Goal: Transaction & Acquisition: Obtain resource

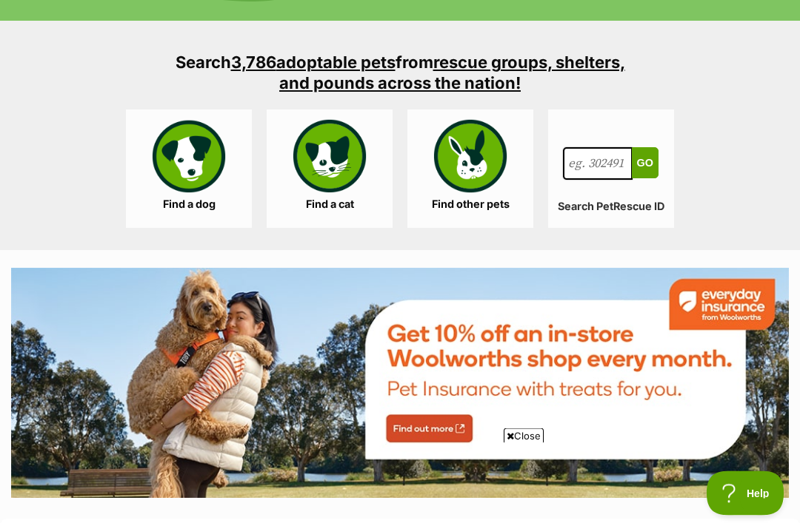
scroll to position [1395, 0]
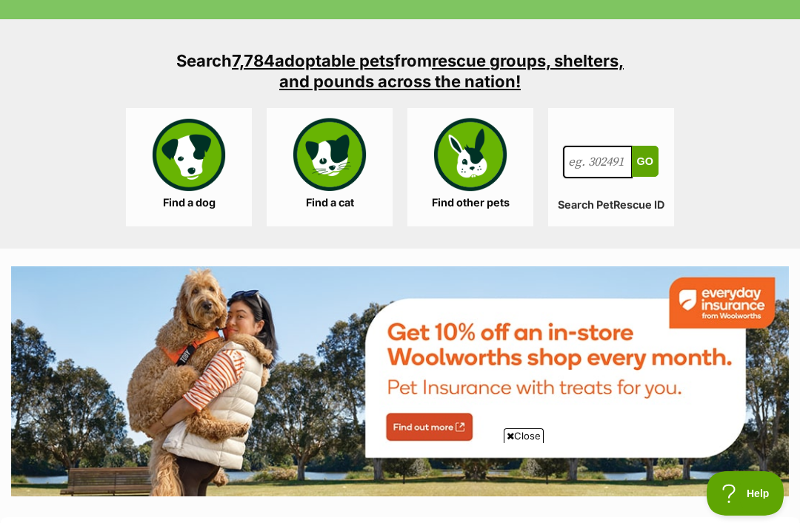
click at [170, 204] on link "Find a dog" at bounding box center [189, 167] width 126 height 118
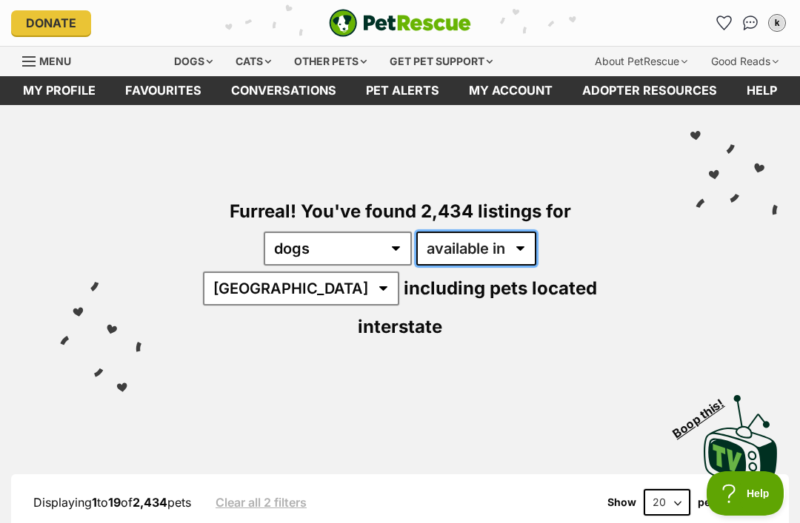
click at [452, 244] on select "available in located in" at bounding box center [476, 249] width 120 height 34
select select "disabled"
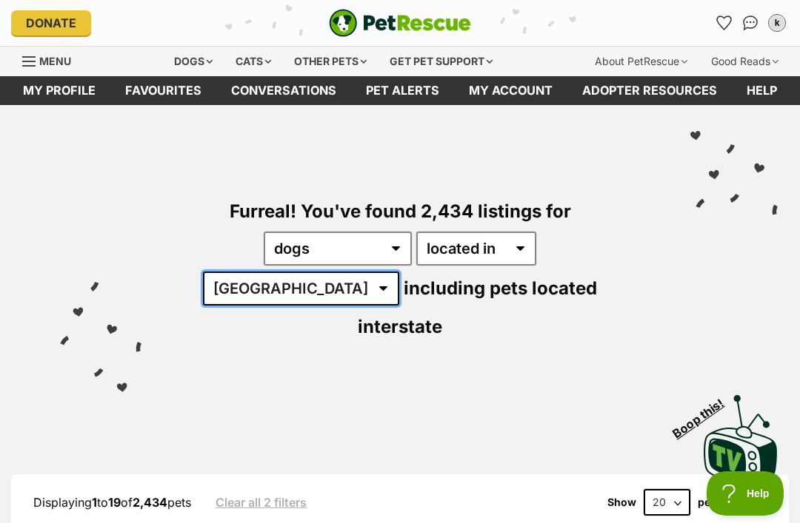
click at [399, 272] on select "Australia ACT NSW NT QLD SA TAS VIC WA" at bounding box center [301, 289] width 196 height 34
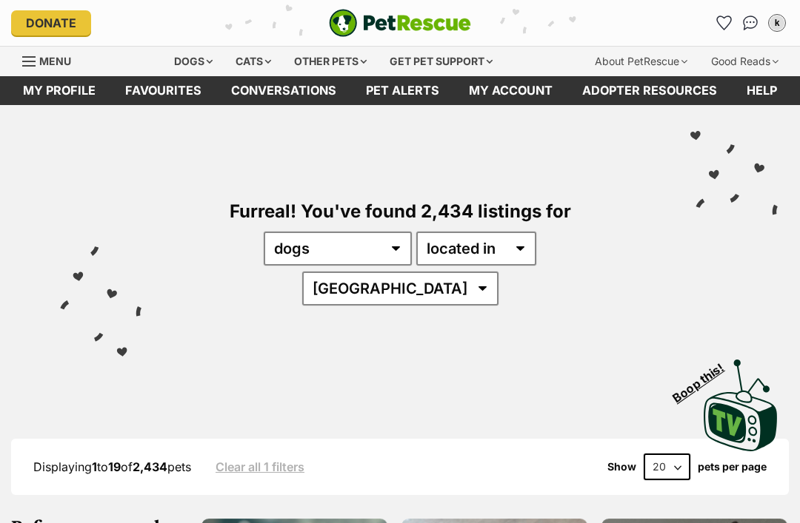
select select "WA"
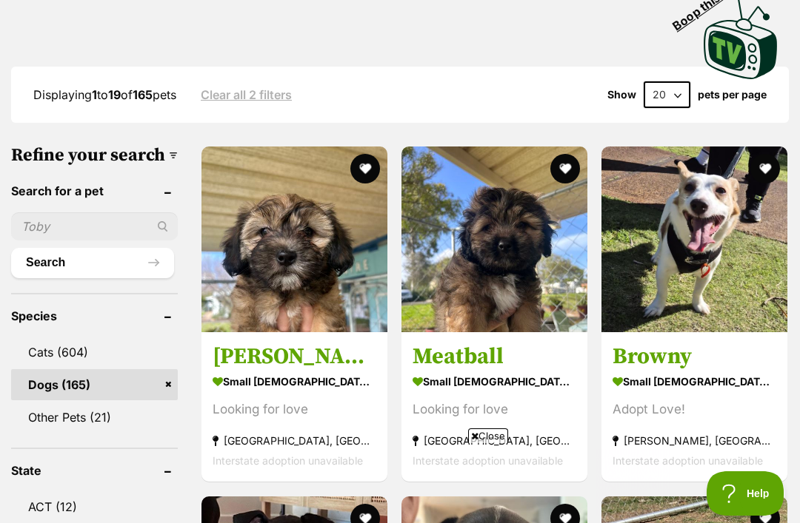
click at [489, 230] on img at bounding box center [494, 240] width 186 height 186
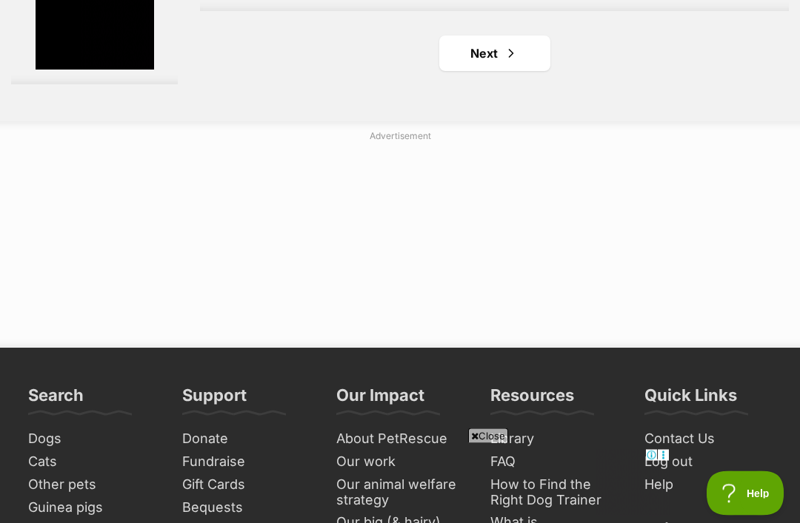
scroll to position [3345, 0]
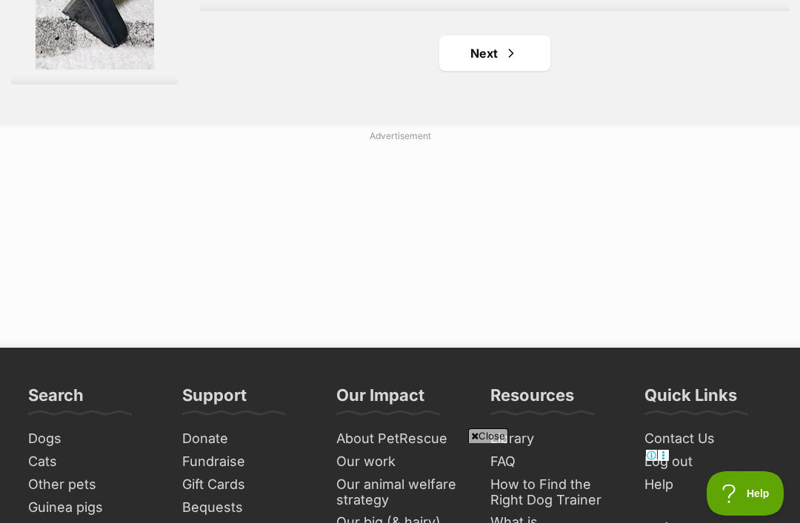
click at [473, 71] on link "Next" at bounding box center [494, 54] width 111 height 36
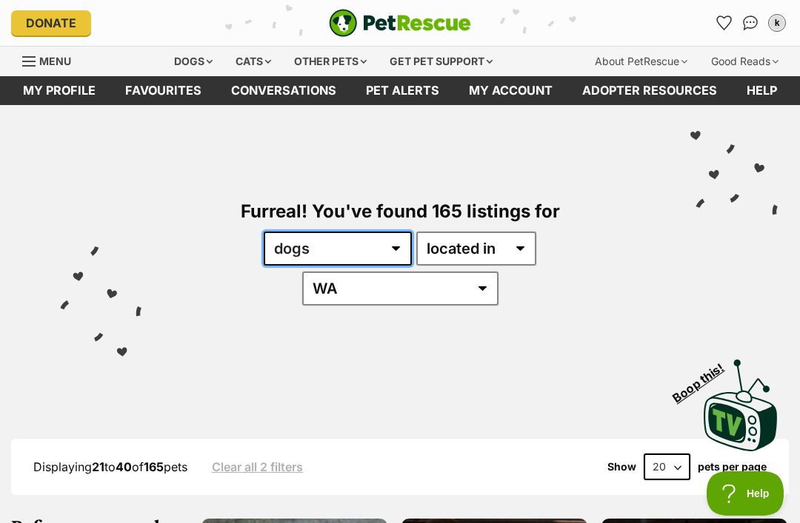
click at [303, 257] on select "any type of pet cats dogs other pets" at bounding box center [338, 249] width 148 height 34
select select "Cats"
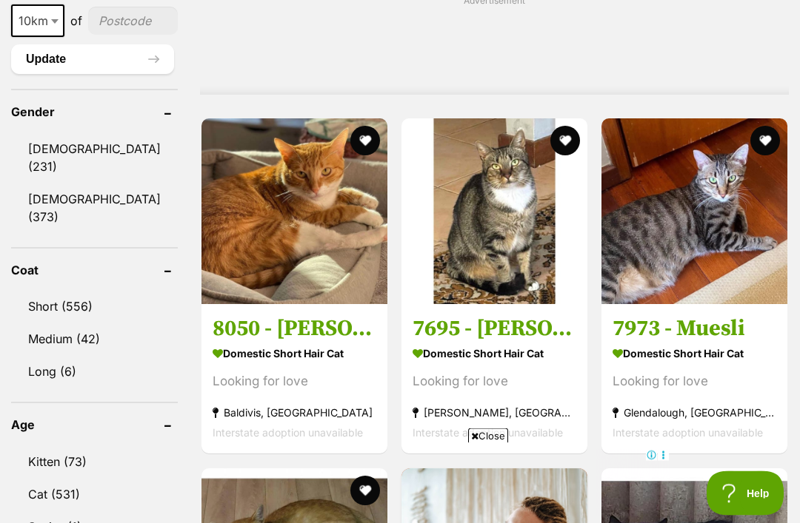
scroll to position [1242, 0]
click at [221, 228] on img at bounding box center [294, 211] width 186 height 186
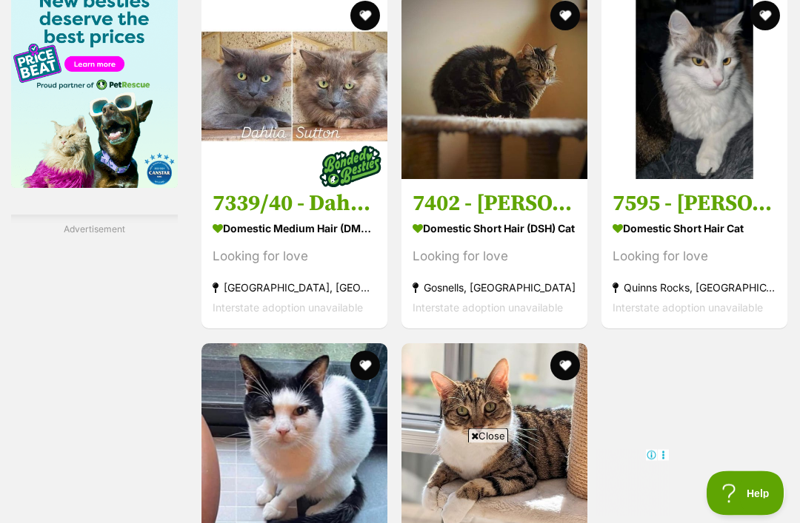
scroll to position [2545, 0]
click at [705, 175] on img at bounding box center [694, 86] width 186 height 186
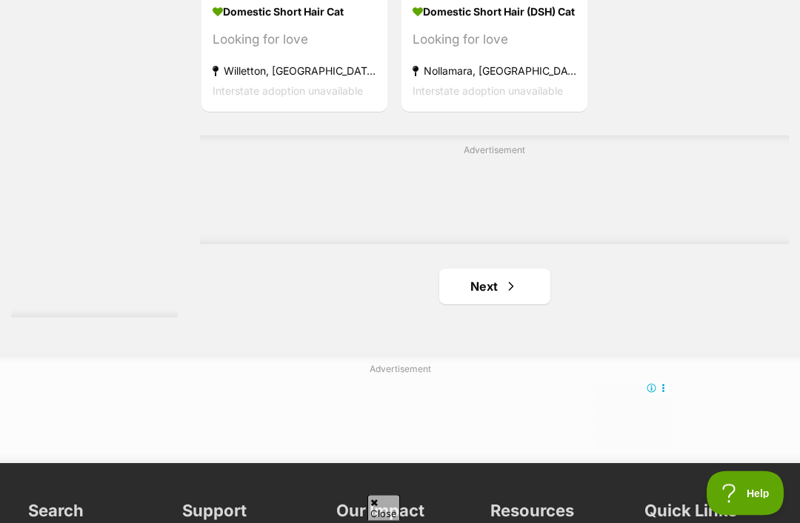
scroll to position [3112, 0]
click at [489, 304] on link "Next" at bounding box center [494, 287] width 111 height 36
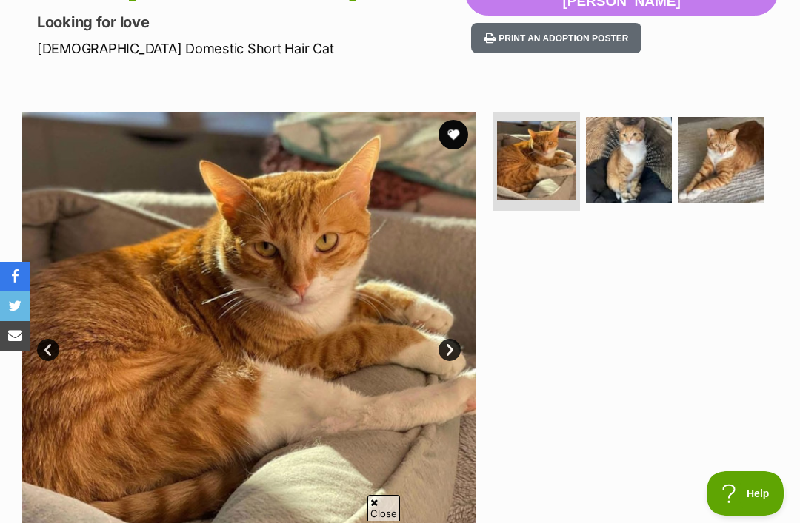
click at [639, 155] on img at bounding box center [629, 160] width 86 height 86
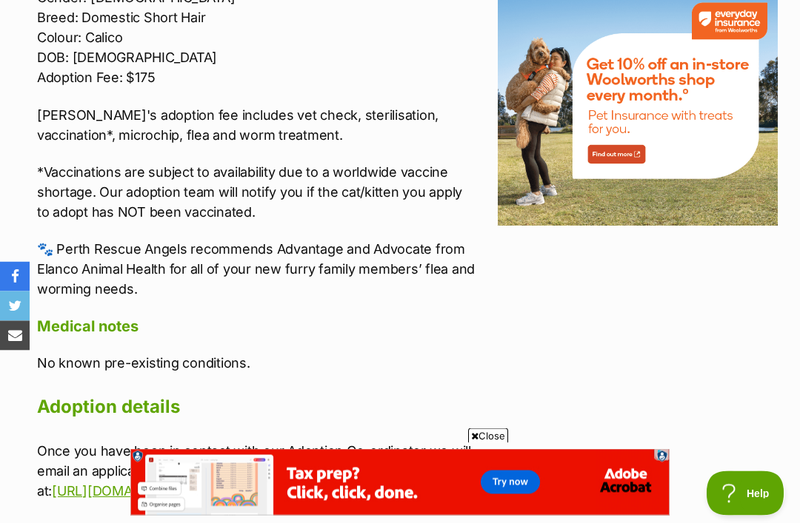
scroll to position [1830, 0]
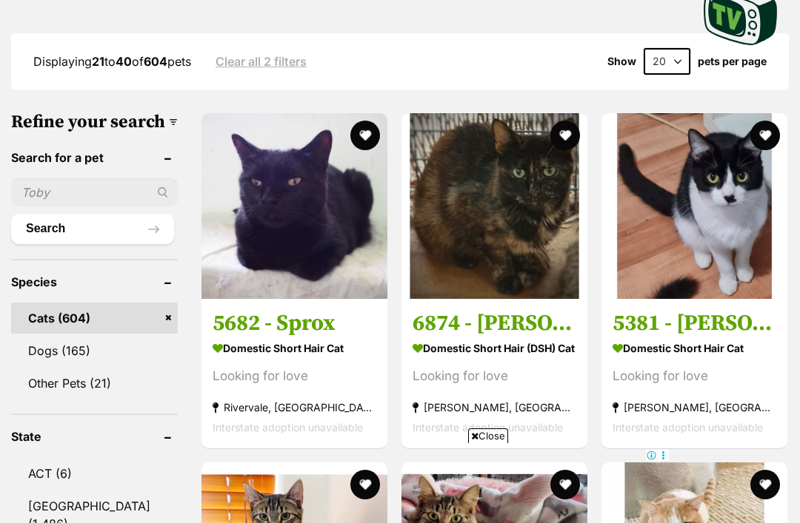
scroll to position [428, 0]
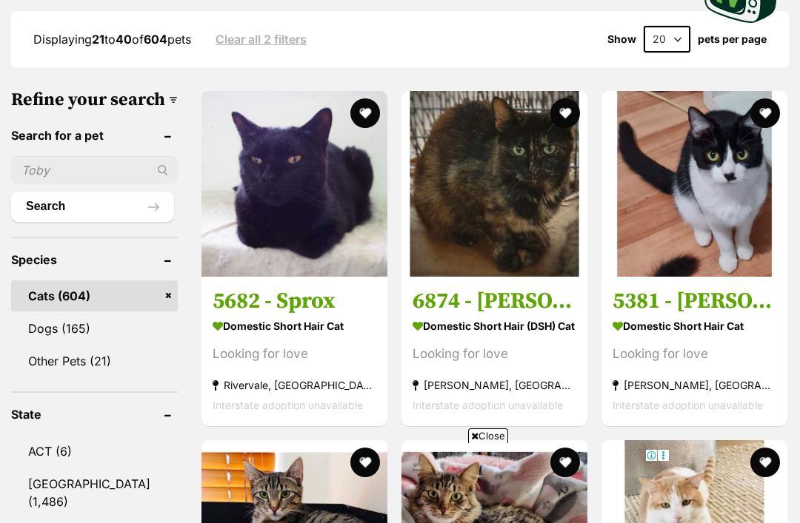
click at [502, 168] on img at bounding box center [494, 184] width 186 height 186
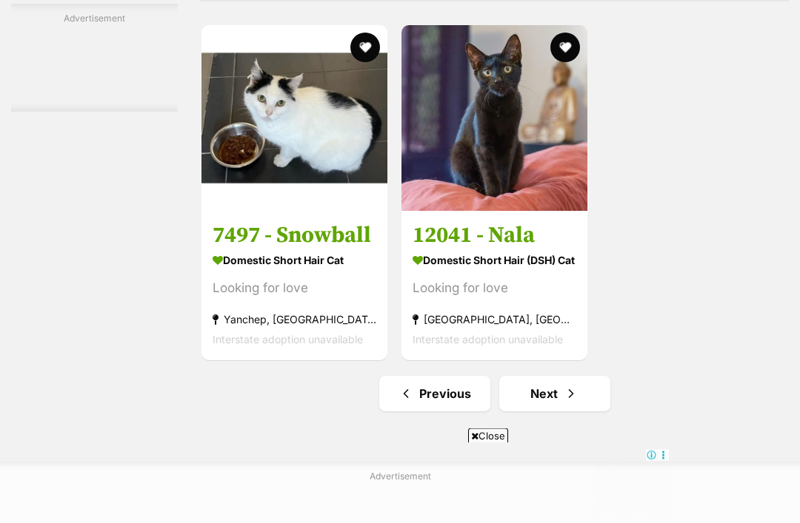
scroll to position [3006, 0]
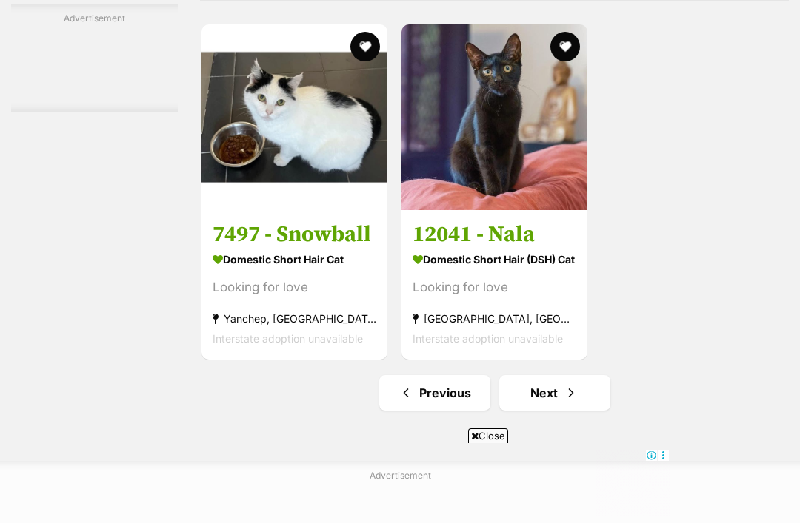
click at [563, 402] on span "Next page" at bounding box center [570, 393] width 15 height 18
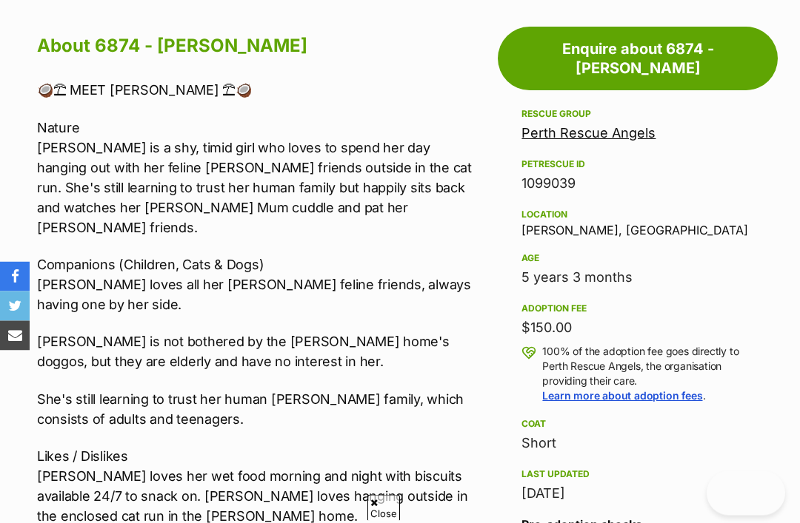
scroll to position [784, 0]
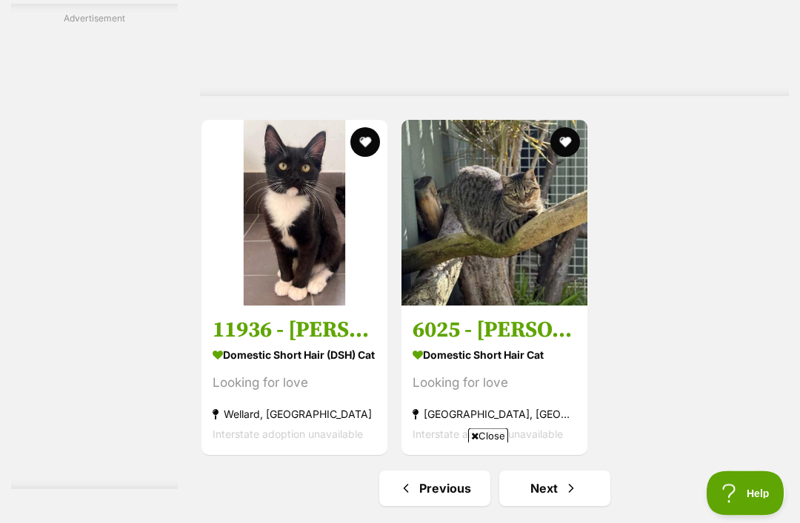
scroll to position [3246, 0]
click at [554, 471] on link "Next" at bounding box center [554, 489] width 111 height 36
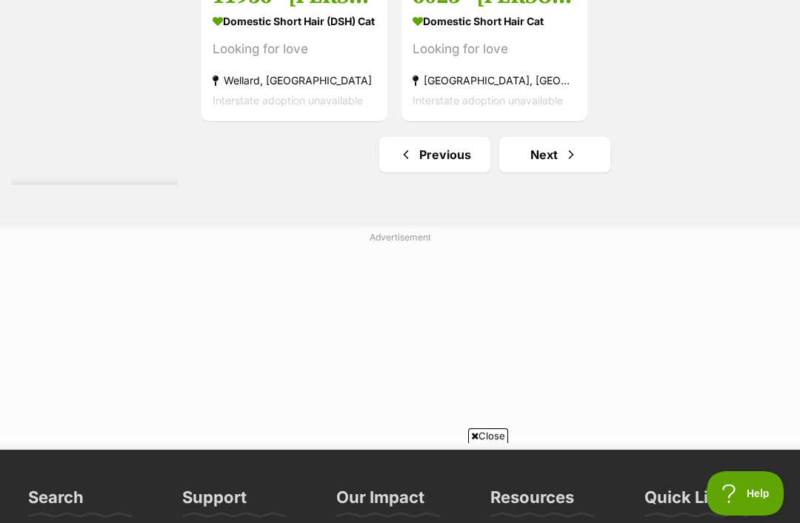
scroll to position [0, 0]
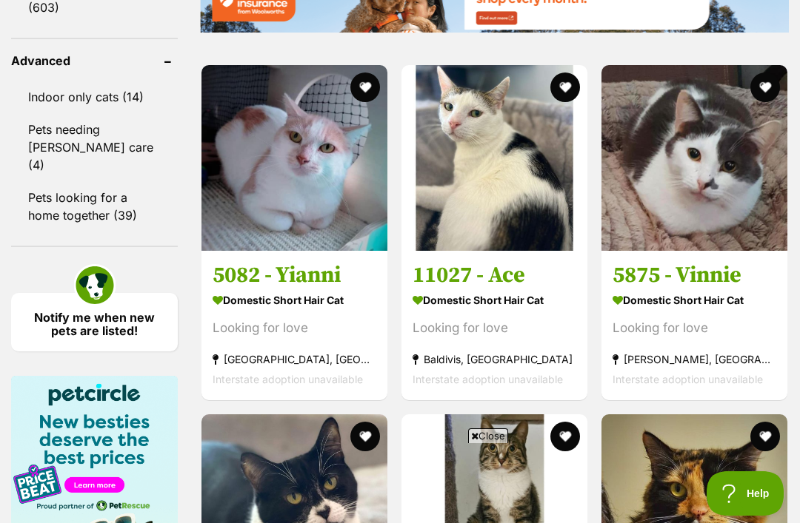
select select "Other Pets"
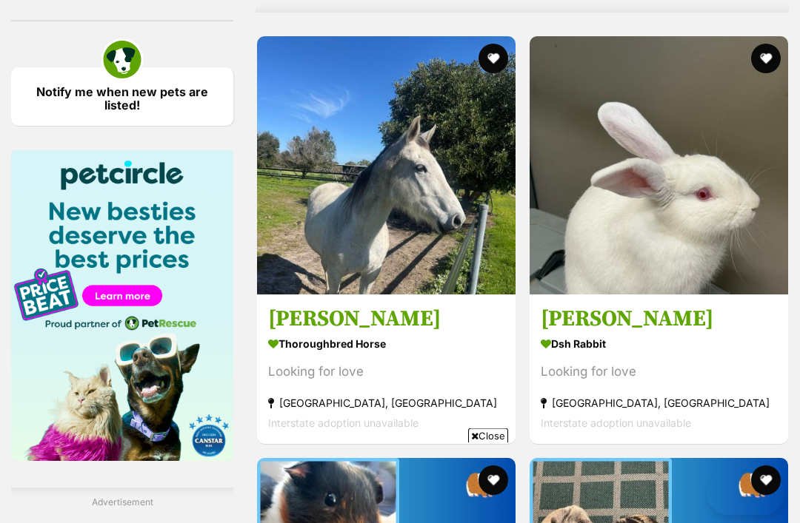
scroll to position [1919, 0]
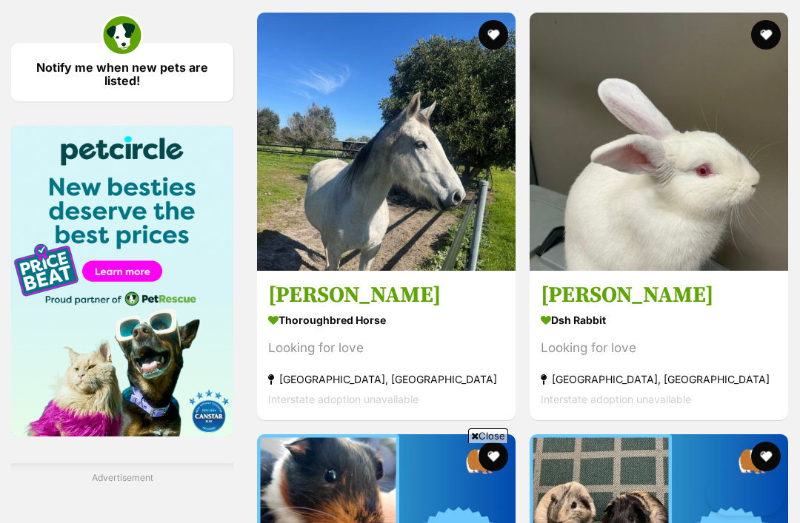
click at [459, 189] on img at bounding box center [386, 142] width 258 height 258
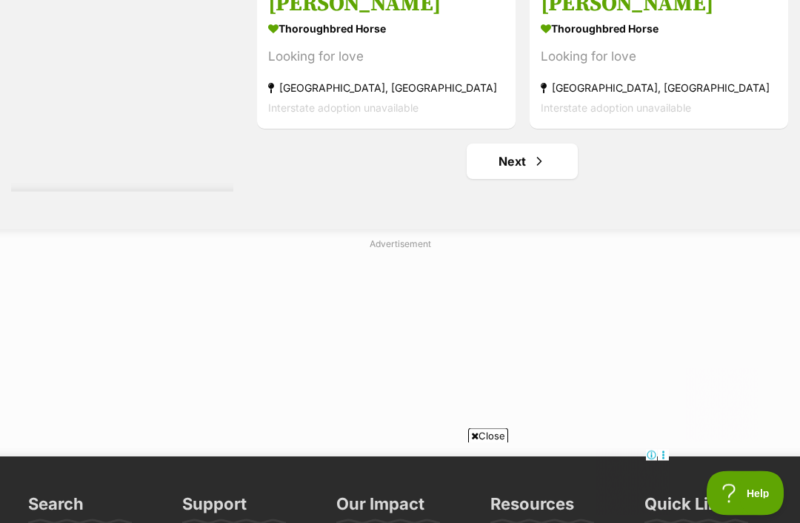
scroll to position [5203, 0]
click at [532, 170] on span "Next page" at bounding box center [539, 161] width 15 height 18
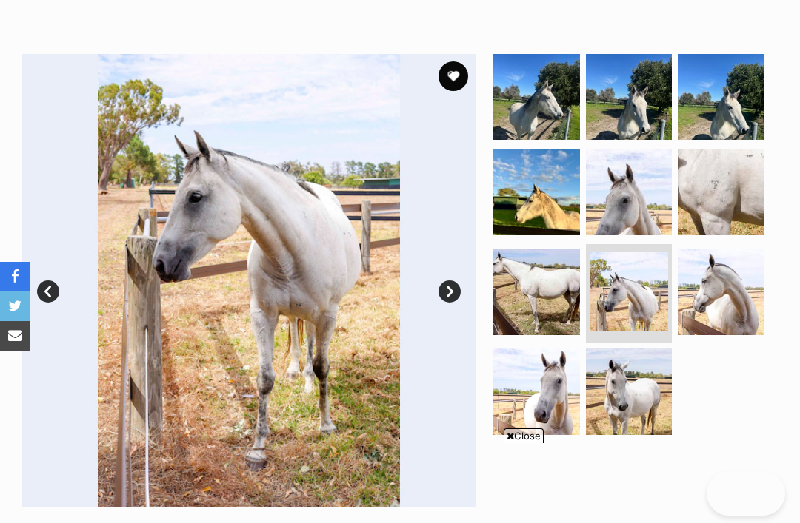
click at [727, 296] on img at bounding box center [720, 292] width 86 height 86
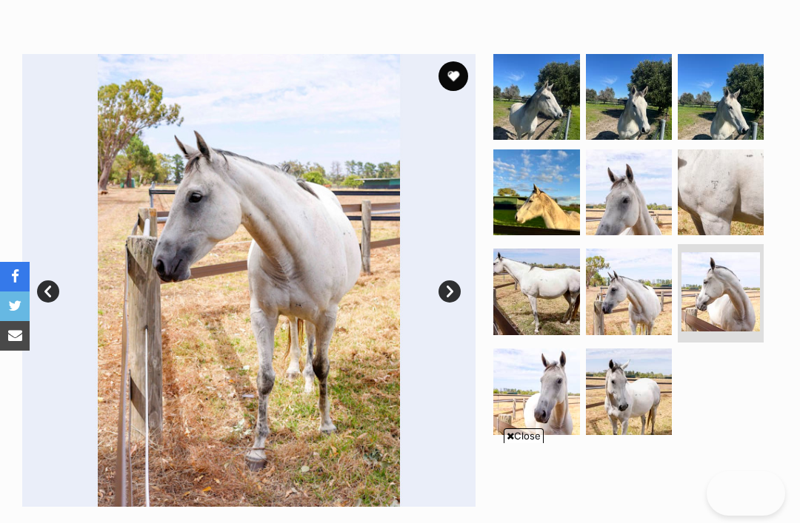
click at [727, 286] on img at bounding box center [720, 291] width 78 height 78
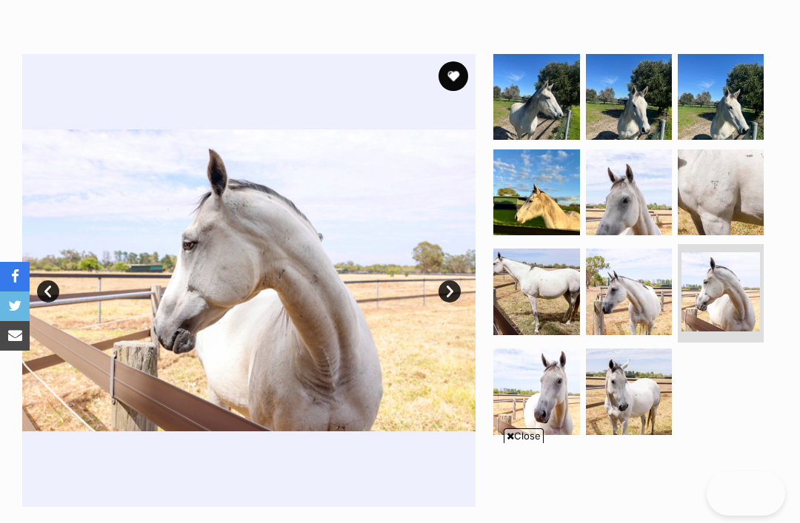
click at [546, 269] on img at bounding box center [536, 292] width 86 height 86
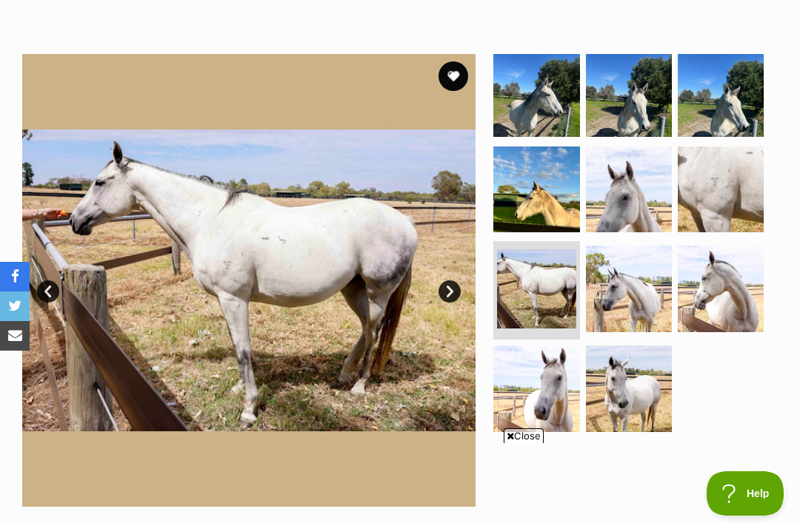
click at [743, 158] on img at bounding box center [720, 190] width 86 height 86
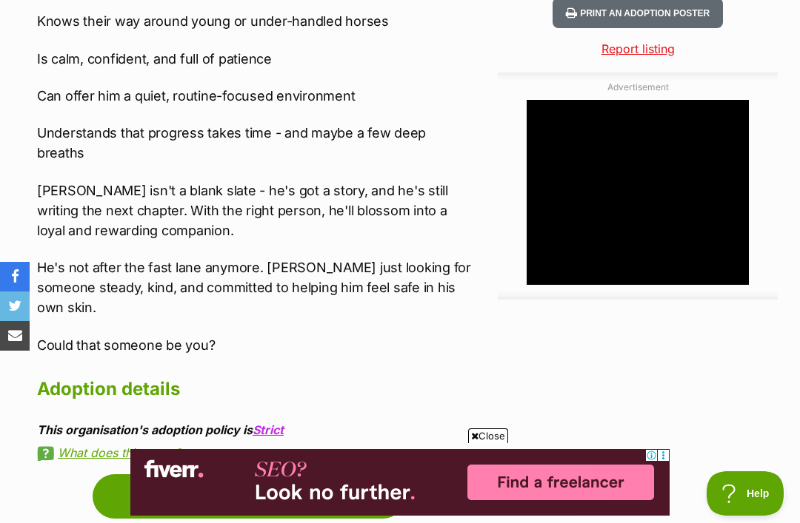
scroll to position [1390, 0]
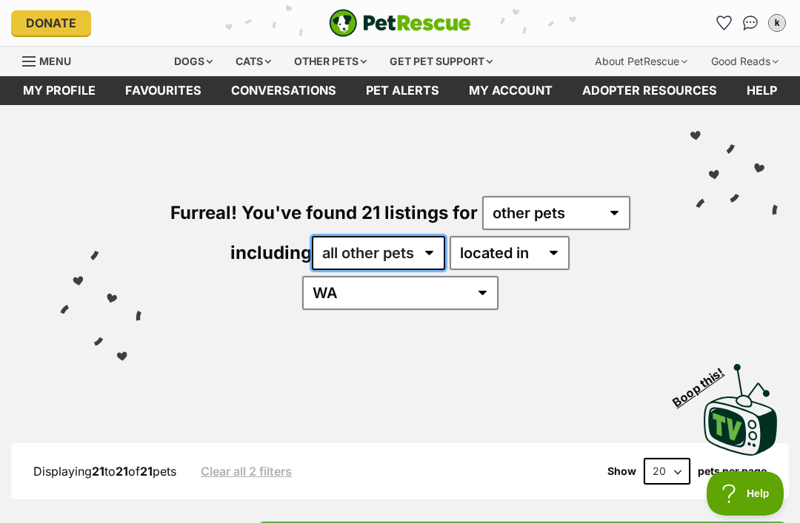
click at [356, 248] on select "all other pets Guinea Pigs Horses Rabbits Sheep" at bounding box center [378, 253] width 133 height 34
